Goal: Task Accomplishment & Management: Manage account settings

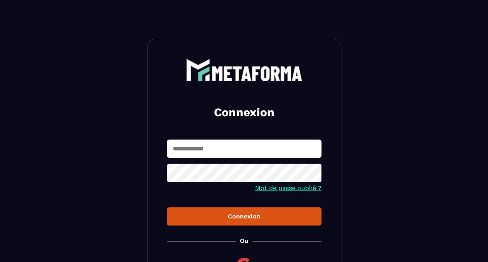
click at [240, 151] on input "text" at bounding box center [244, 148] width 155 height 18
type input "**********"
click at [167, 207] on button "Connexion" at bounding box center [244, 216] width 155 height 18
